Goal: Navigation & Orientation: Find specific page/section

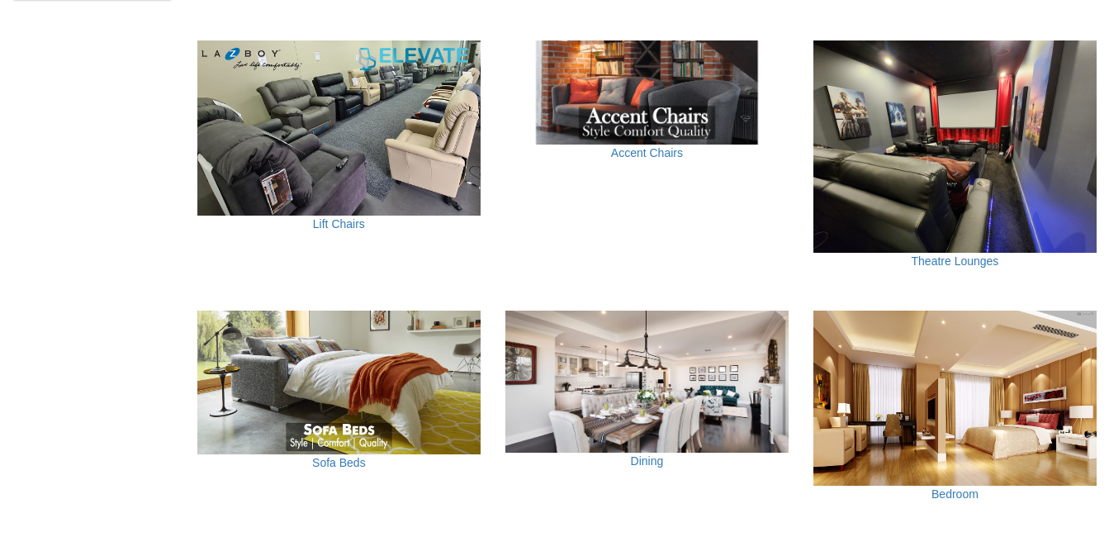
scroll to position [1073, 0]
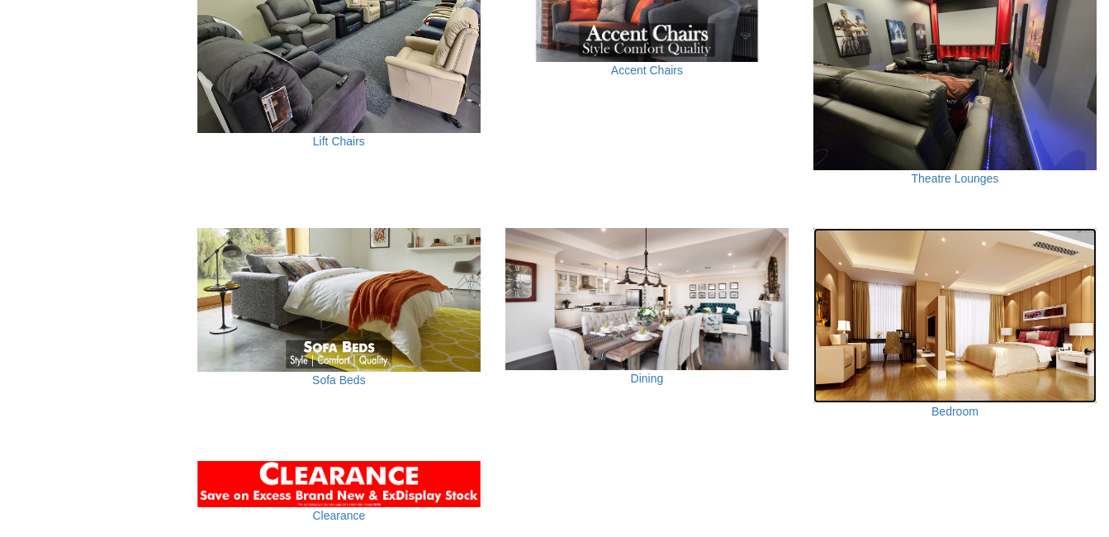
click at [992, 347] on img at bounding box center [954, 315] width 283 height 175
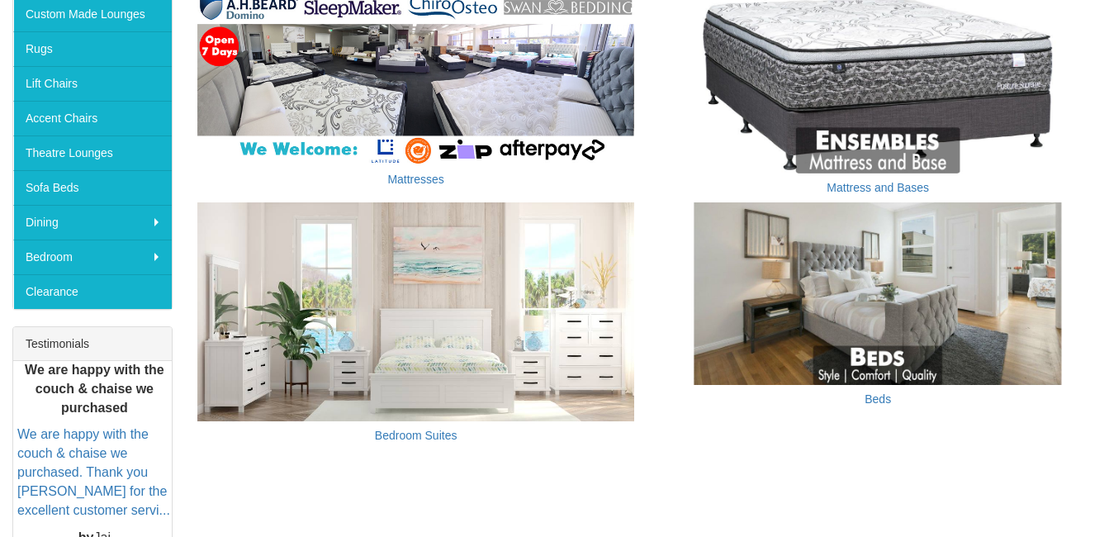
scroll to position [413, 0]
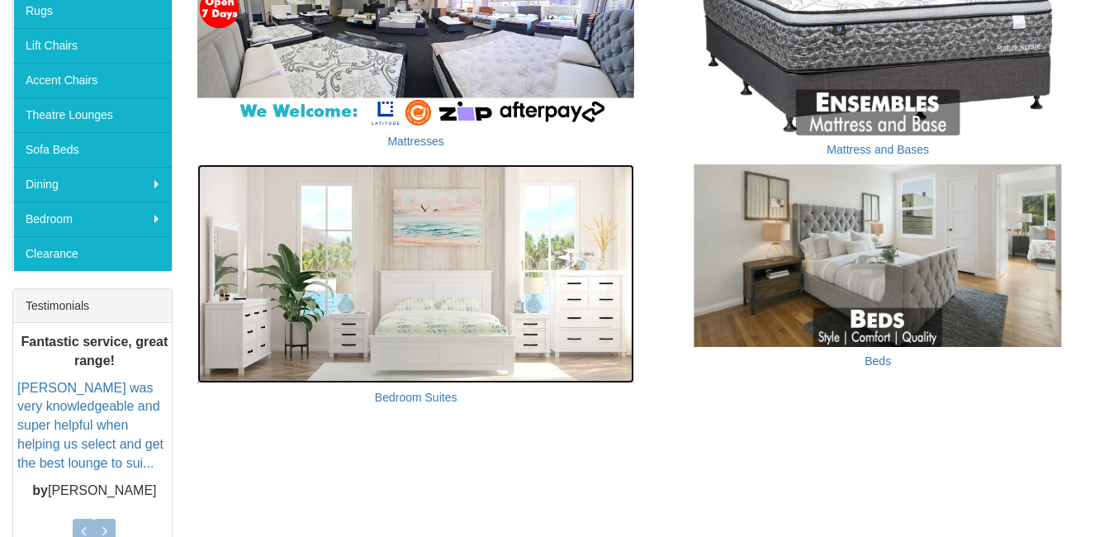
click at [487, 315] on img at bounding box center [415, 273] width 437 height 219
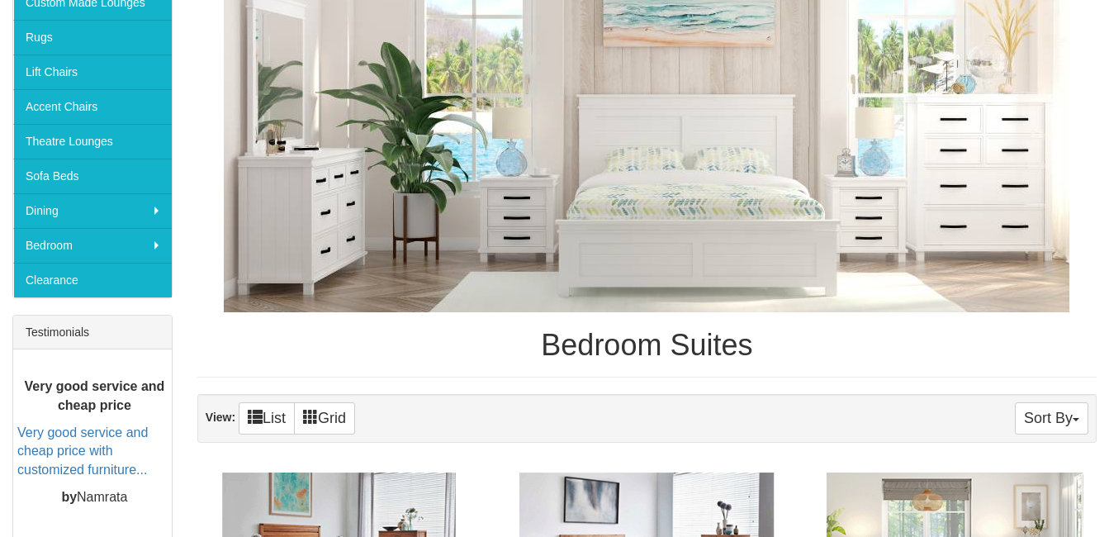
scroll to position [385, 0]
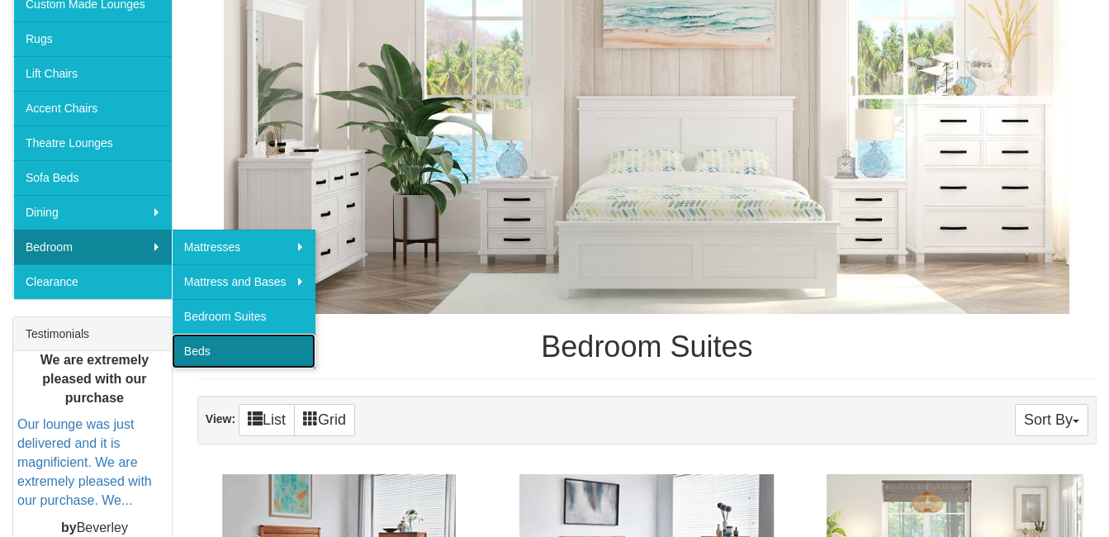
click at [226, 344] on link "Beds" at bounding box center [244, 350] width 144 height 35
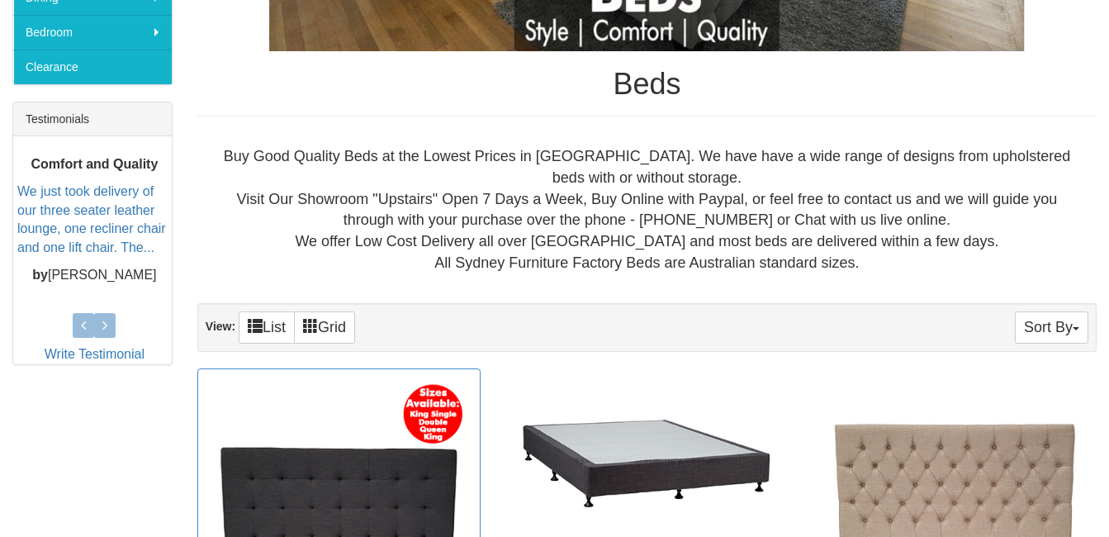
scroll to position [395, 0]
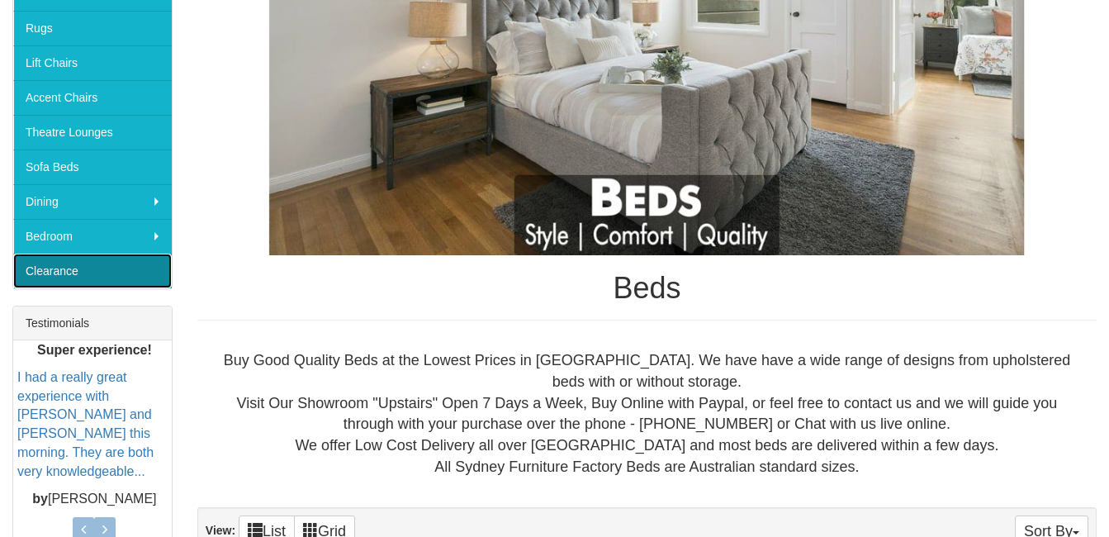
click at [62, 265] on link "Clearance" at bounding box center [92, 270] width 158 height 35
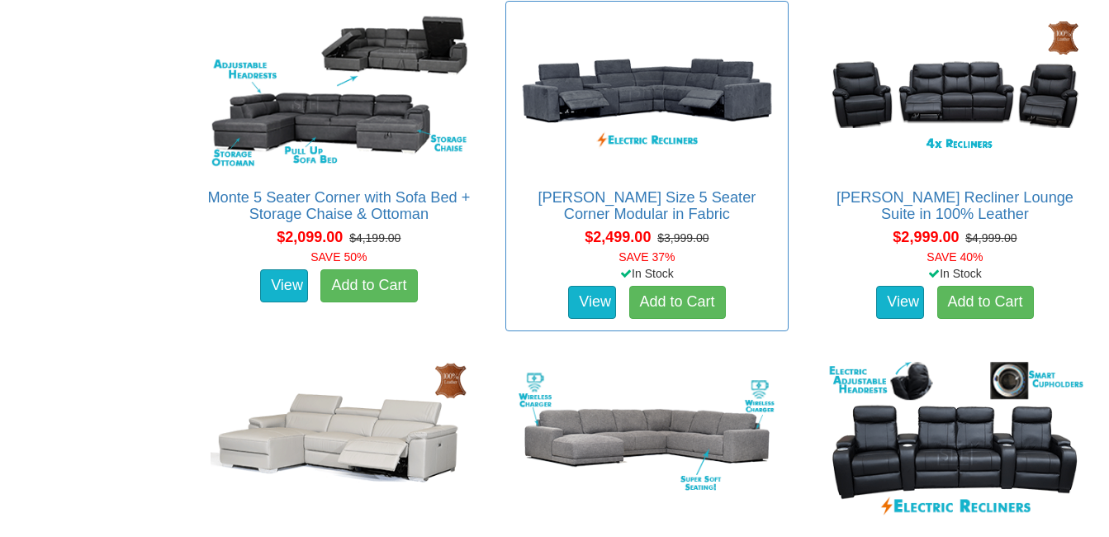
scroll to position [990, 0]
